Goal: Navigation & Orientation: Find specific page/section

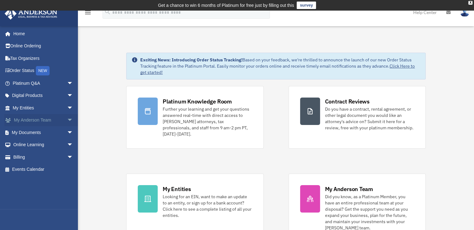
click at [67, 120] on span "arrow_drop_down" at bounding box center [73, 120] width 12 height 13
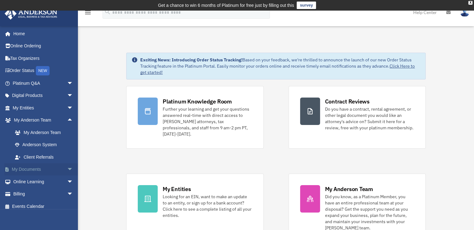
click at [67, 168] on span "arrow_drop_down" at bounding box center [73, 169] width 12 height 13
click at [48, 192] on link "Meeting Minutes" at bounding box center [46, 194] width 74 height 12
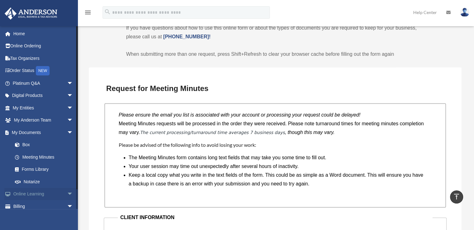
scroll to position [450, 0]
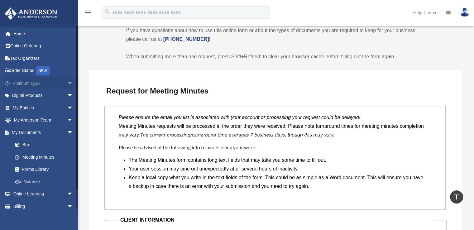
click at [67, 82] on span "arrow_drop_down" at bounding box center [73, 83] width 12 height 13
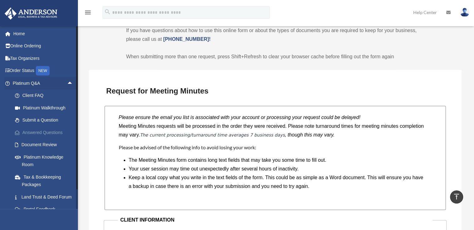
click at [40, 130] on link "Answered Questions" at bounding box center [46, 132] width 74 height 12
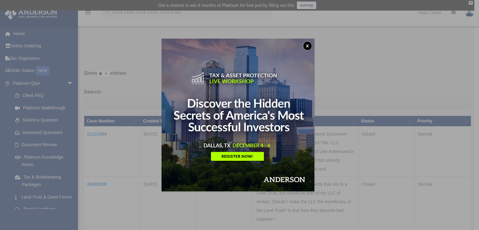
click at [309, 43] on button "x" at bounding box center [307, 45] width 9 height 9
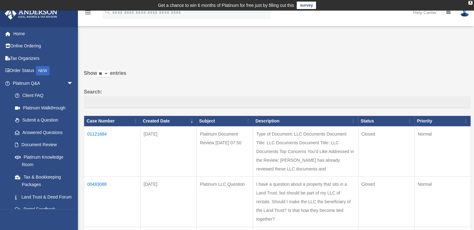
click at [100, 133] on td "01121684" at bounding box center [112, 151] width 56 height 50
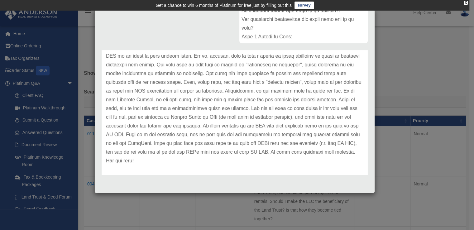
scroll to position [49, 0]
click at [22, 32] on div "Case Detail × Platinum Document Review 09/24/2025 07:50 Case Number 01121684 Cr…" at bounding box center [237, 115] width 474 height 230
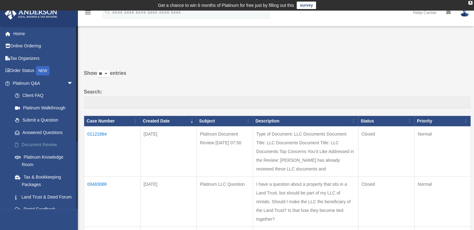
click at [36, 146] on link "Document Review" at bounding box center [46, 145] width 74 height 12
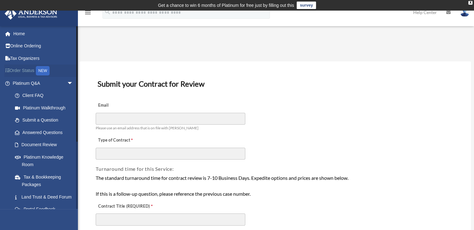
click at [25, 71] on link "Order Status NEW" at bounding box center [43, 71] width 78 height 13
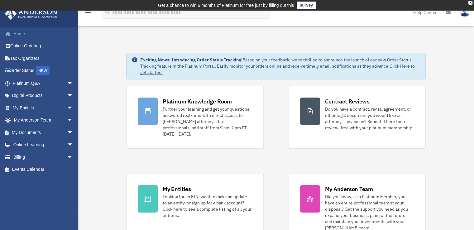
click at [21, 32] on link "Home" at bounding box center [43, 33] width 78 height 12
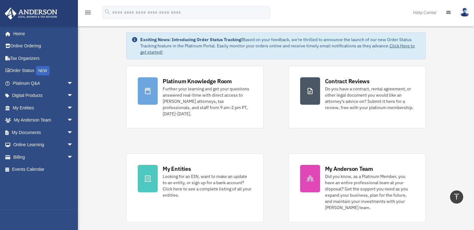
scroll to position [11, 0]
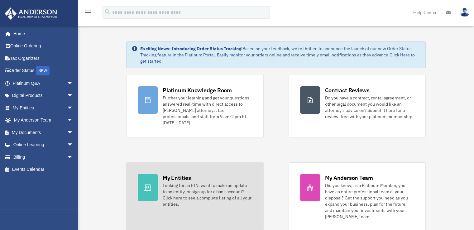
click at [142, 176] on div at bounding box center [148, 187] width 20 height 27
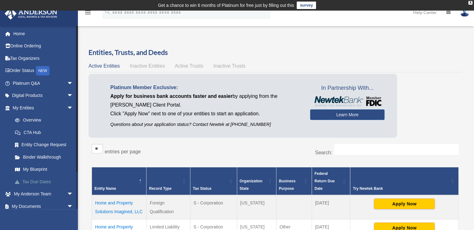
click at [42, 185] on link "Tax Due Dates" at bounding box center [46, 182] width 74 height 12
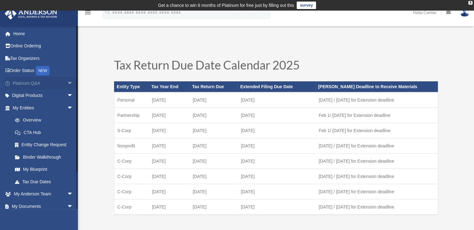
click at [67, 83] on span "arrow_drop_down" at bounding box center [73, 83] width 12 height 13
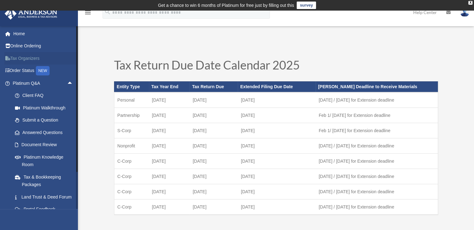
click at [51, 57] on link "Tax Organizers" at bounding box center [43, 58] width 78 height 12
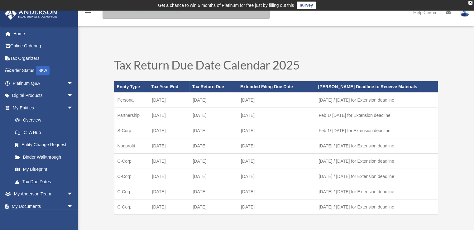
click at [115, 14] on input "search" at bounding box center [186, 12] width 167 height 12
type input "**********"
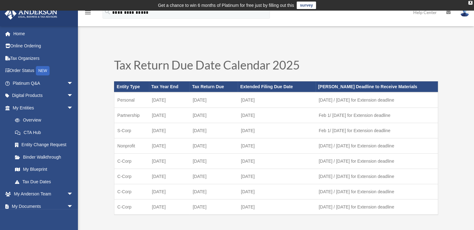
click at [87, 12] on icon "menu" at bounding box center [87, 12] width 7 height 7
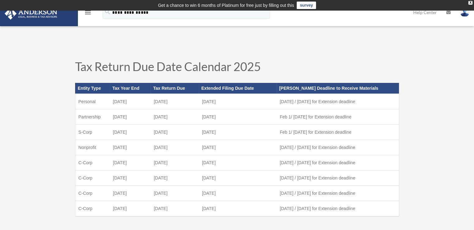
click at [87, 12] on icon "menu" at bounding box center [87, 12] width 7 height 7
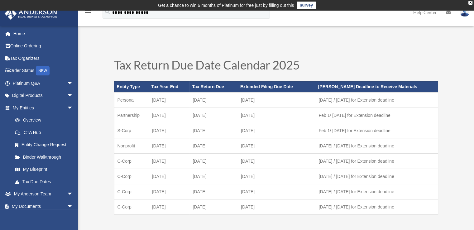
click at [87, 12] on icon "menu" at bounding box center [87, 12] width 7 height 7
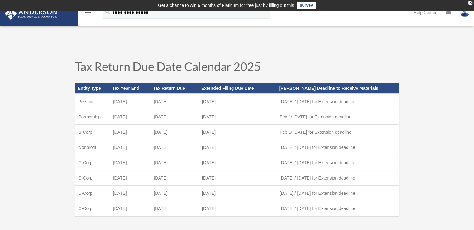
click at [87, 12] on icon "menu" at bounding box center [87, 12] width 7 height 7
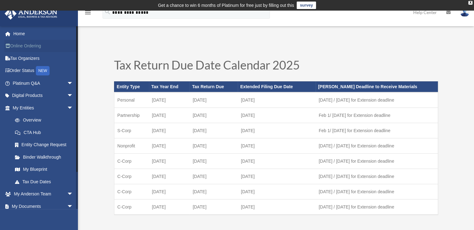
click at [40, 43] on link "Online Ordering" at bounding box center [43, 46] width 78 height 12
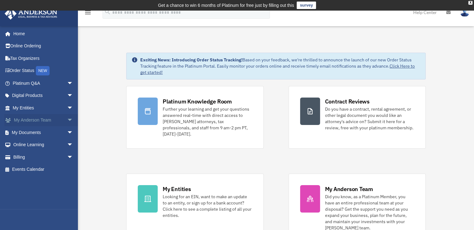
click at [67, 119] on span "arrow_drop_down" at bounding box center [73, 120] width 12 height 13
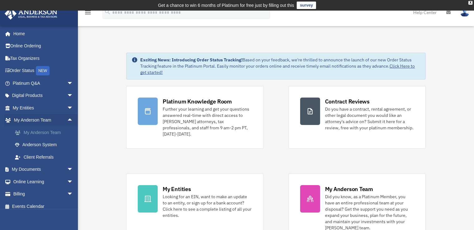
click at [50, 131] on link "My Anderson Team" at bounding box center [46, 132] width 74 height 12
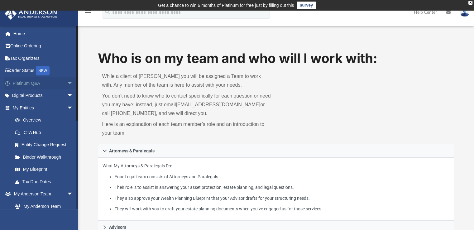
click at [67, 81] on span "arrow_drop_down" at bounding box center [73, 83] width 12 height 13
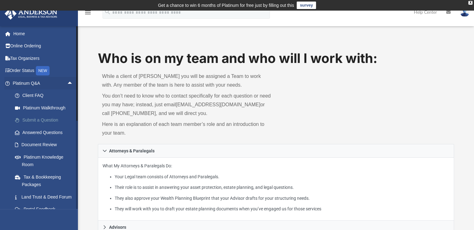
click at [46, 119] on link "Submit a Question" at bounding box center [46, 120] width 74 height 12
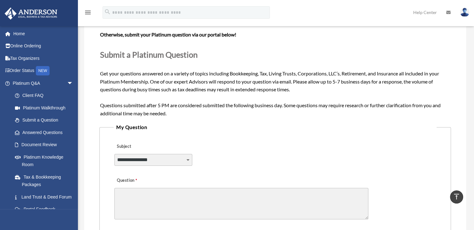
scroll to position [70, 0]
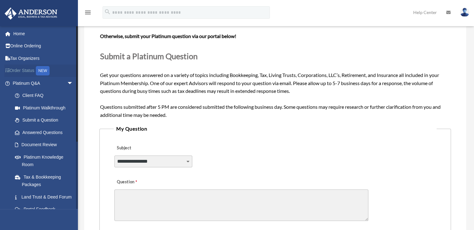
click at [24, 73] on link "Order Status NEW" at bounding box center [43, 71] width 78 height 13
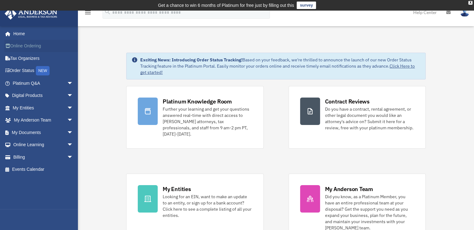
click at [32, 46] on link "Online Ordering" at bounding box center [43, 46] width 78 height 12
